Goal: Task Accomplishment & Management: Use online tool/utility

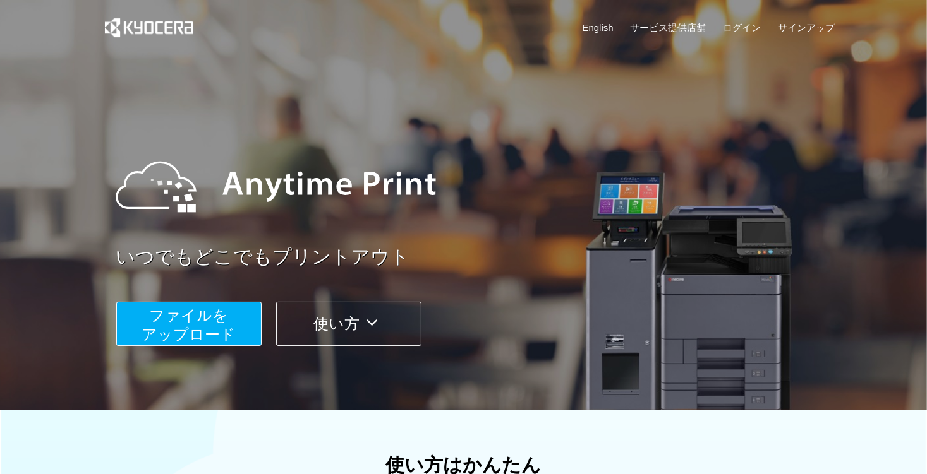
click at [212, 326] on span "ファイルを ​​アップロード" at bounding box center [189, 325] width 94 height 36
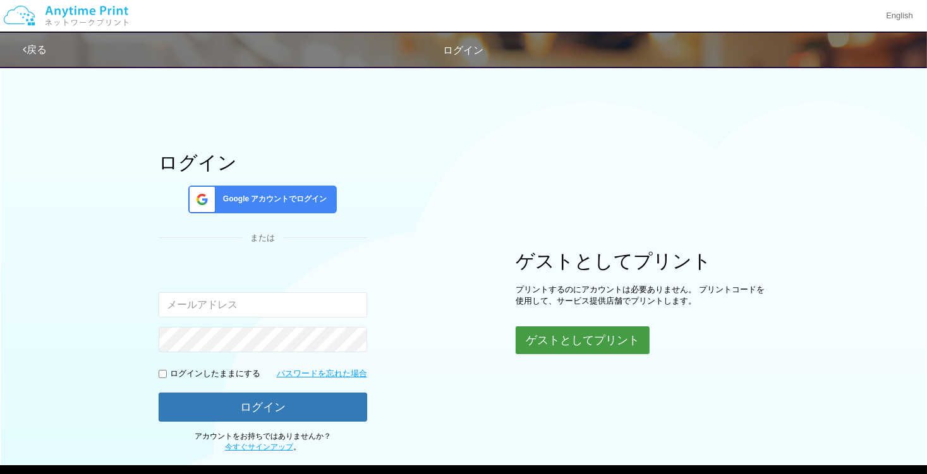
click at [581, 333] on button "ゲストとしてプリント" at bounding box center [582, 341] width 134 height 28
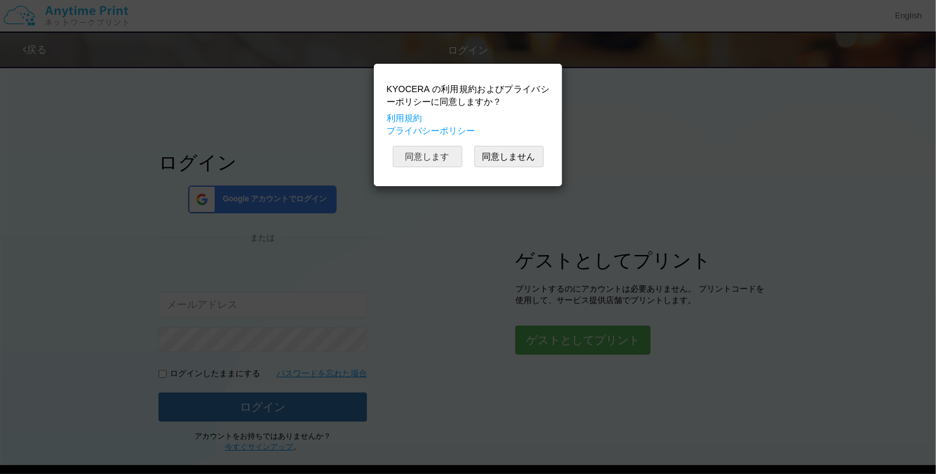
click at [432, 155] on button "同意します" at bounding box center [427, 156] width 69 height 21
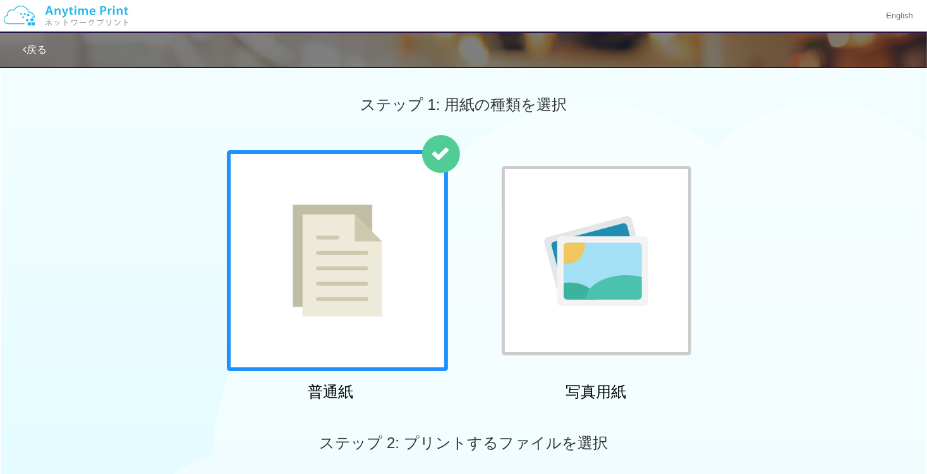
click at [417, 225] on div at bounding box center [337, 260] width 221 height 221
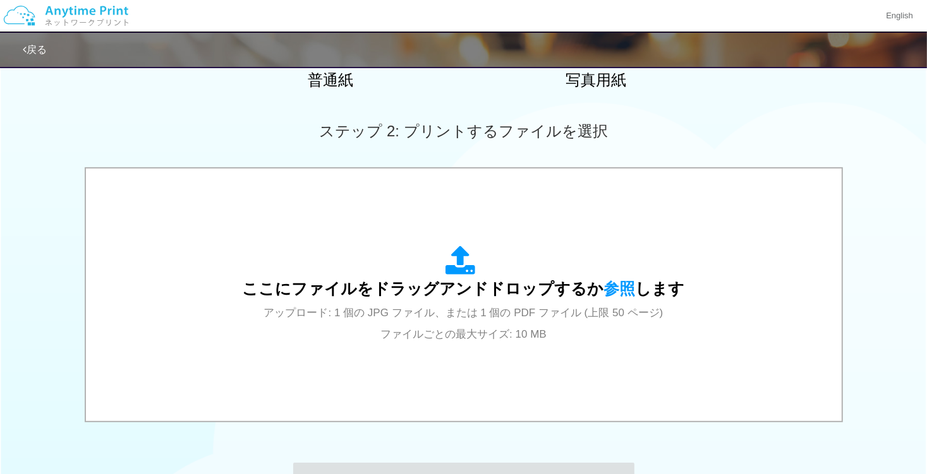
scroll to position [316, 0]
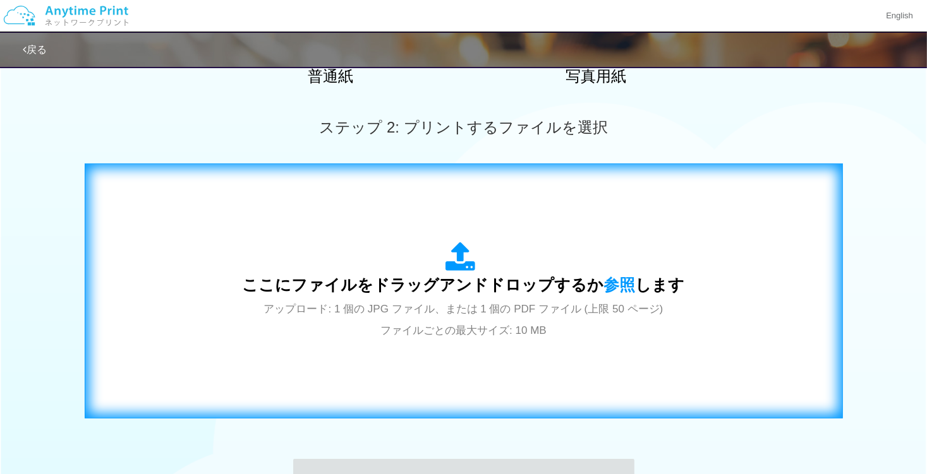
click at [457, 247] on icon at bounding box center [463, 258] width 35 height 32
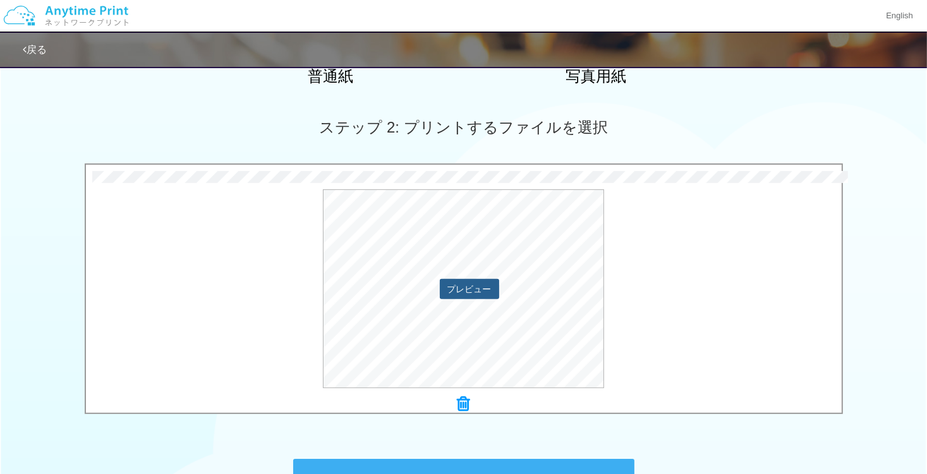
click at [482, 285] on button "プレビュー" at bounding box center [469, 289] width 59 height 20
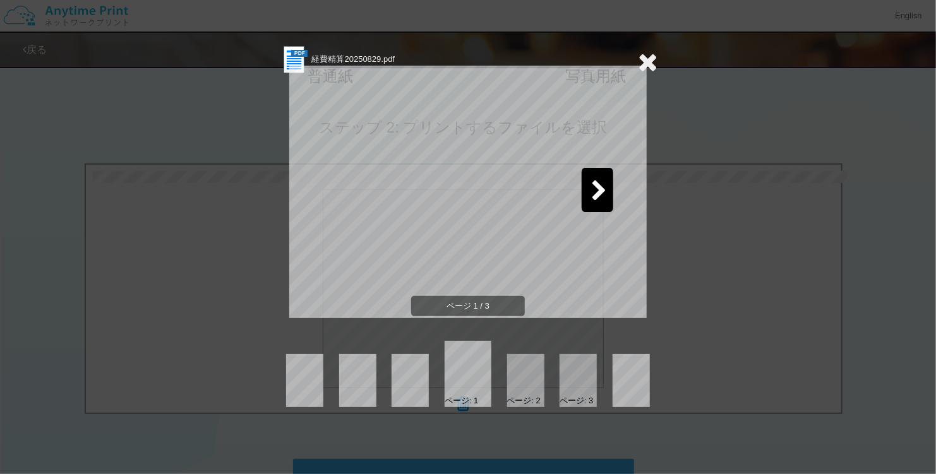
click at [599, 179] on div at bounding box center [598, 190] width 32 height 44
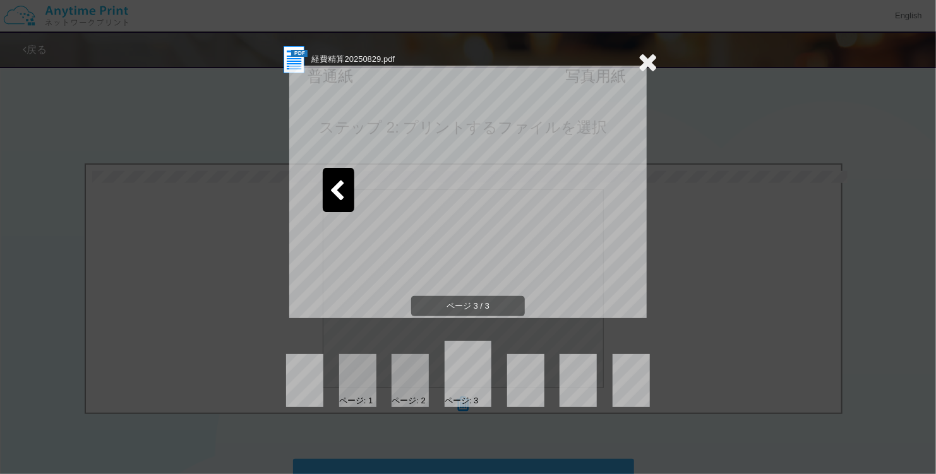
click at [649, 58] on icon at bounding box center [648, 61] width 20 height 25
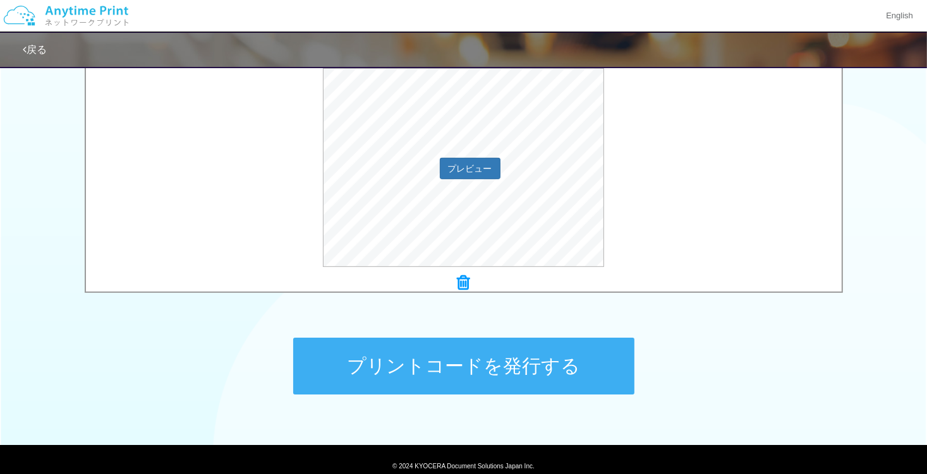
scroll to position [486, 0]
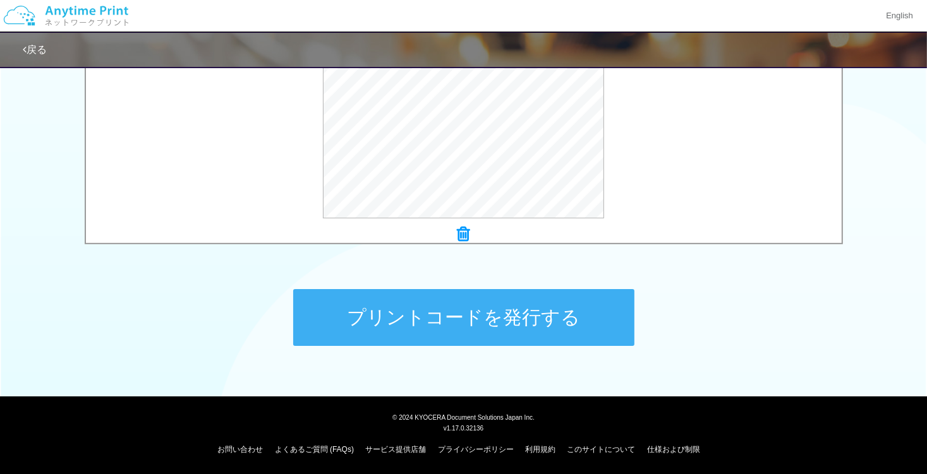
click at [553, 307] on button "プリントコードを発行する" at bounding box center [463, 317] width 341 height 57
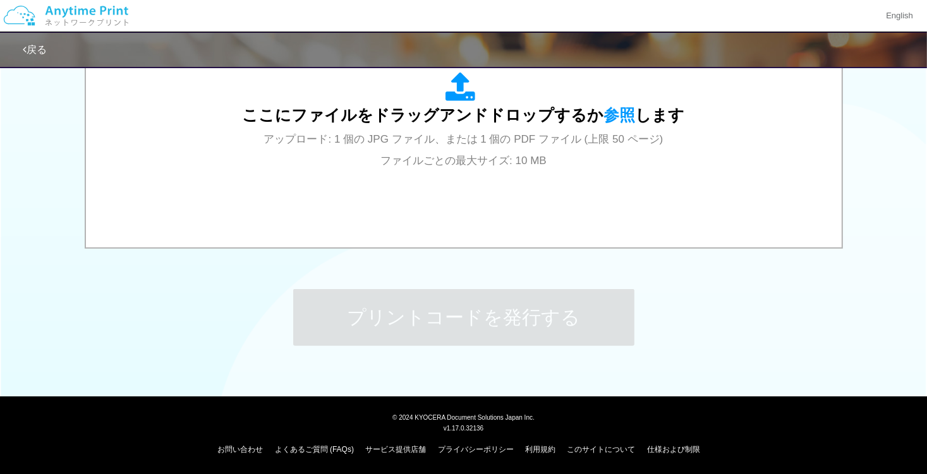
scroll to position [0, 0]
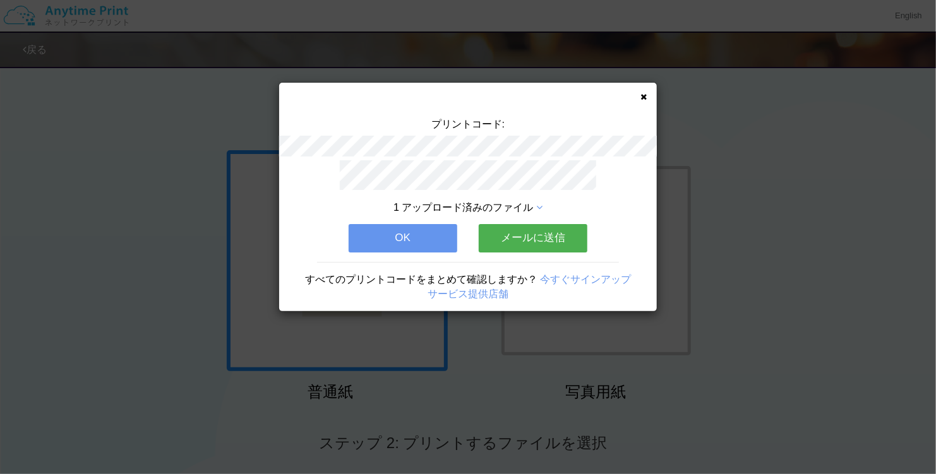
click at [554, 227] on button "メールに送信" at bounding box center [533, 238] width 109 height 28
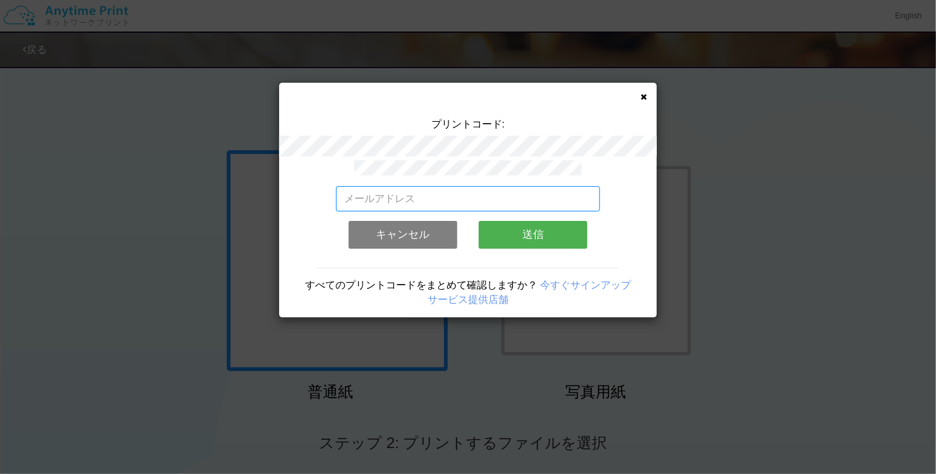
click at [551, 198] on input "email" at bounding box center [468, 198] width 265 height 25
type input "[EMAIL_ADDRESS][DOMAIN_NAME]"
click at [531, 226] on button "送信" at bounding box center [533, 235] width 109 height 28
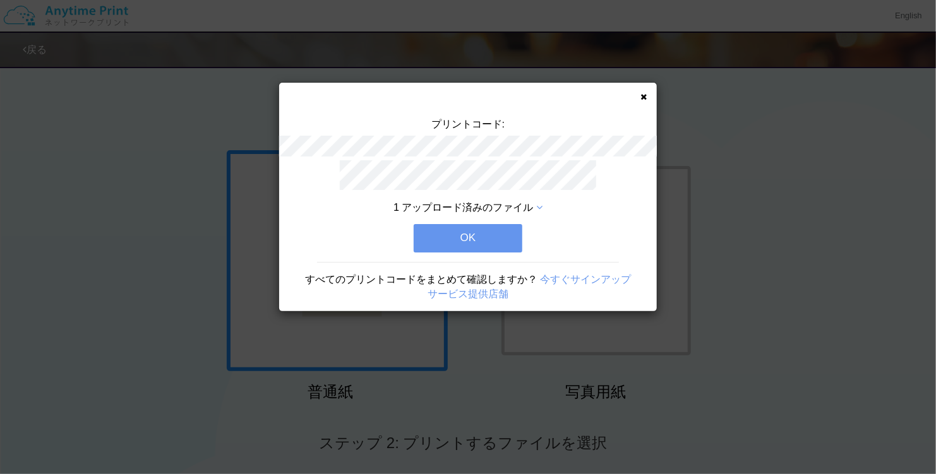
click at [492, 238] on button "OK" at bounding box center [468, 238] width 109 height 28
